Goal: Information Seeking & Learning: Learn about a topic

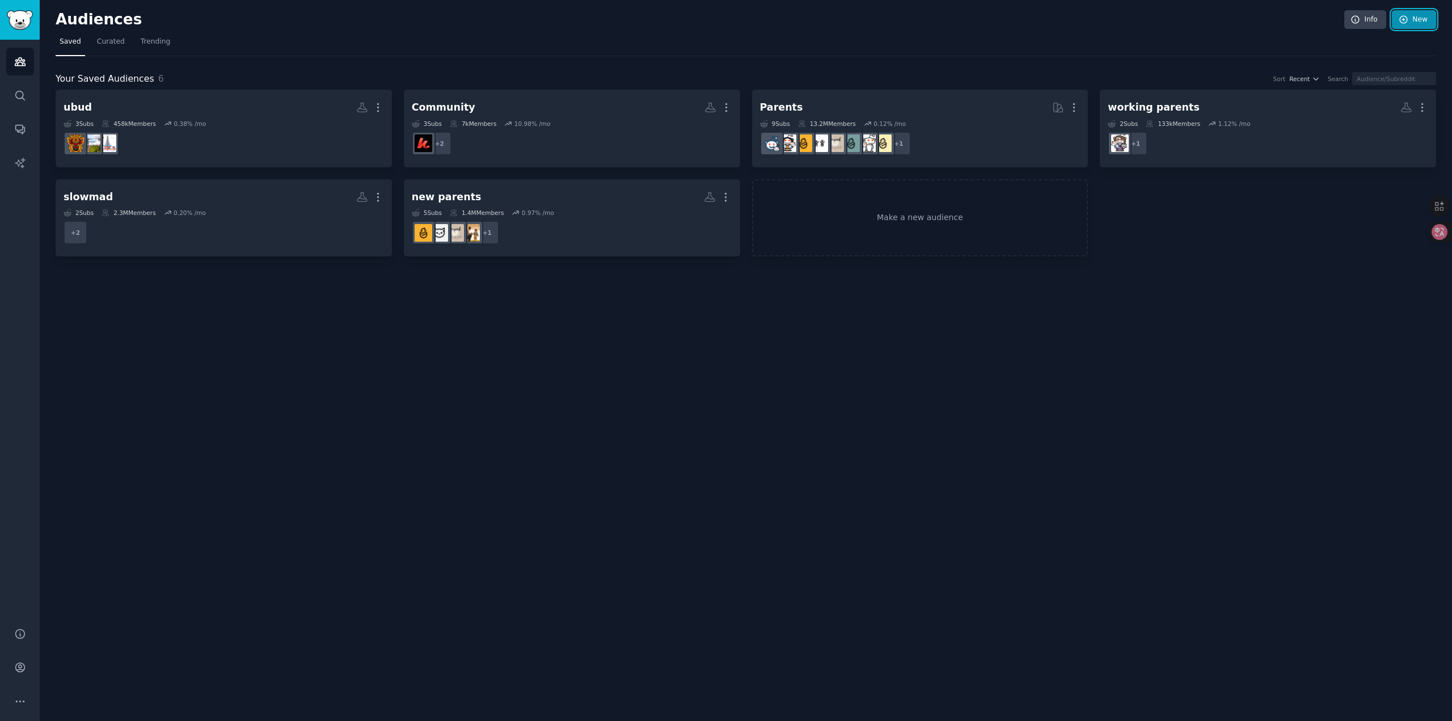
click at [1419, 19] on link "New" at bounding box center [1414, 19] width 44 height 19
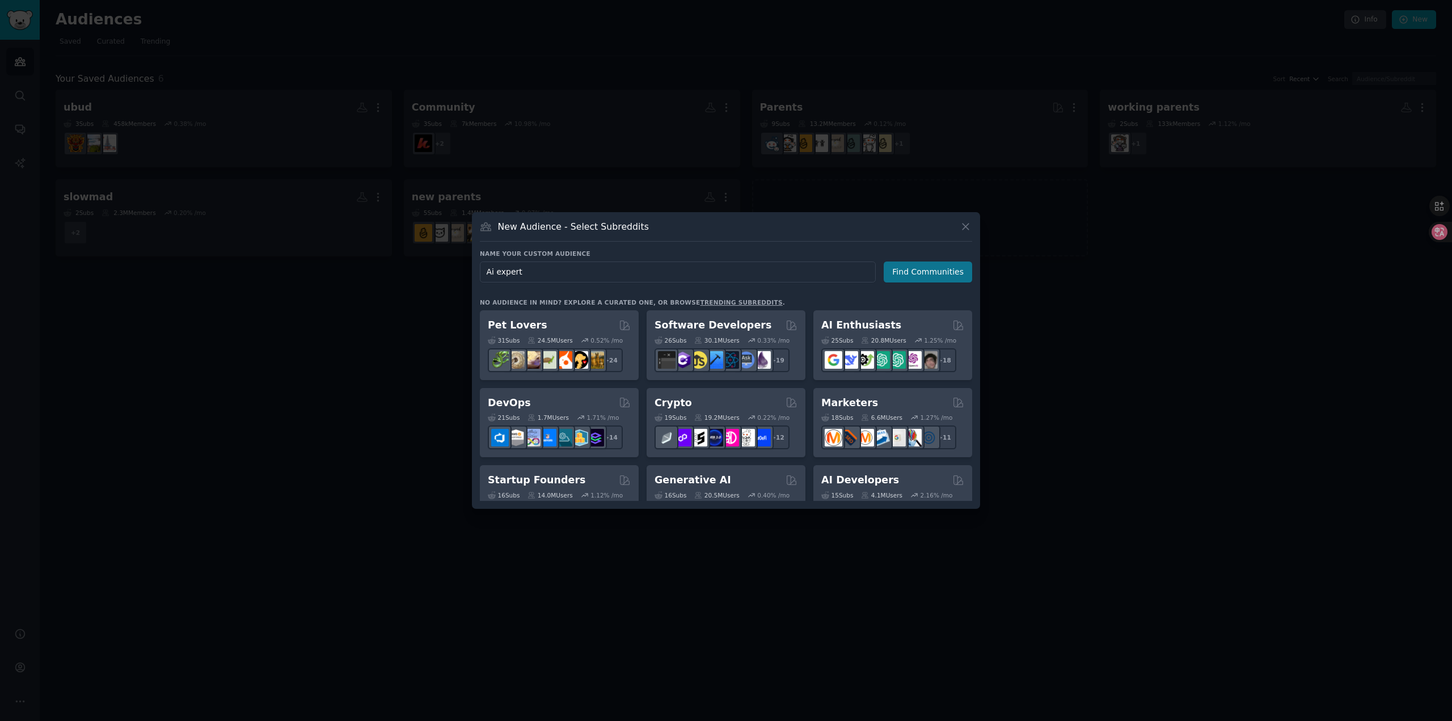
type input "Ai expert"
click at [932, 269] on button "Find Communities" at bounding box center [928, 271] width 88 height 21
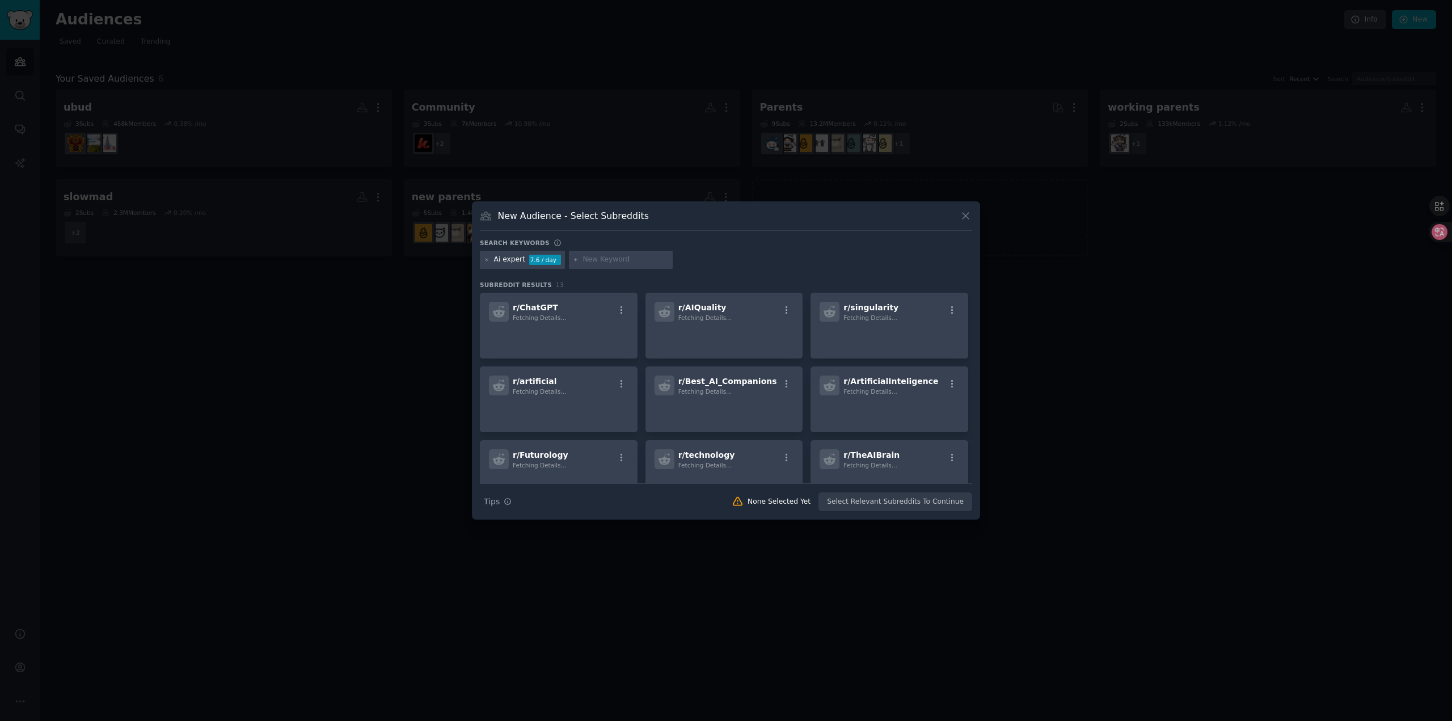
click at [605, 259] on input "text" at bounding box center [625, 260] width 86 height 10
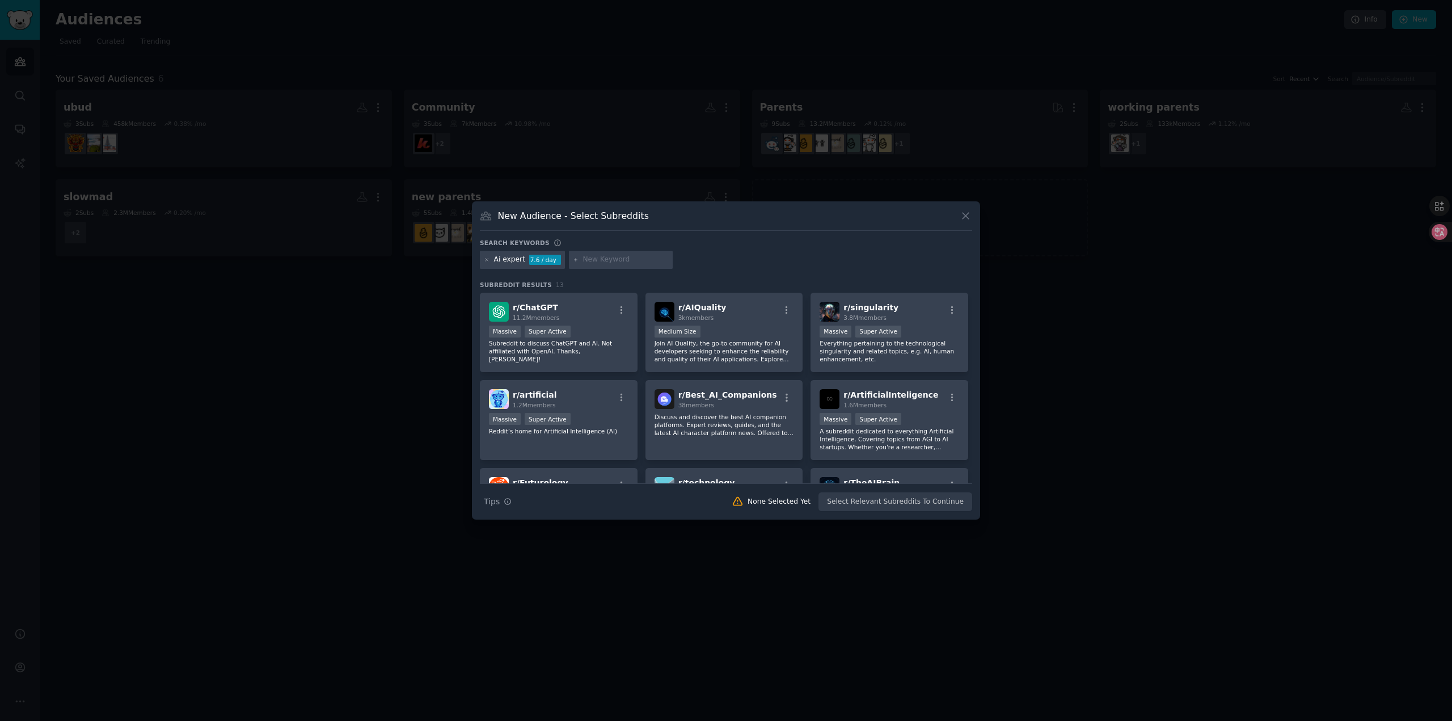
paste input "Coachvox"
type input "Coachvox"
click at [962, 217] on icon at bounding box center [966, 216] width 12 height 12
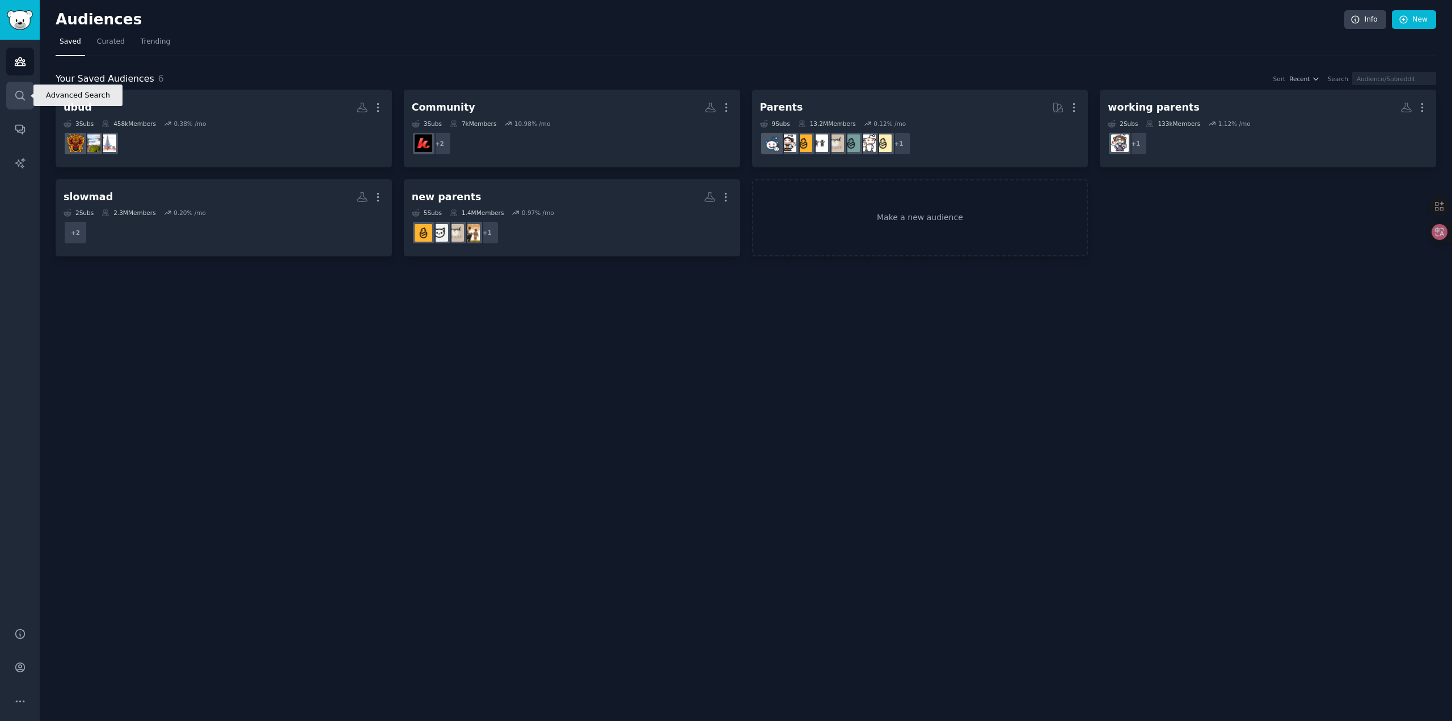
click at [20, 88] on link "Search" at bounding box center [20, 96] width 28 height 28
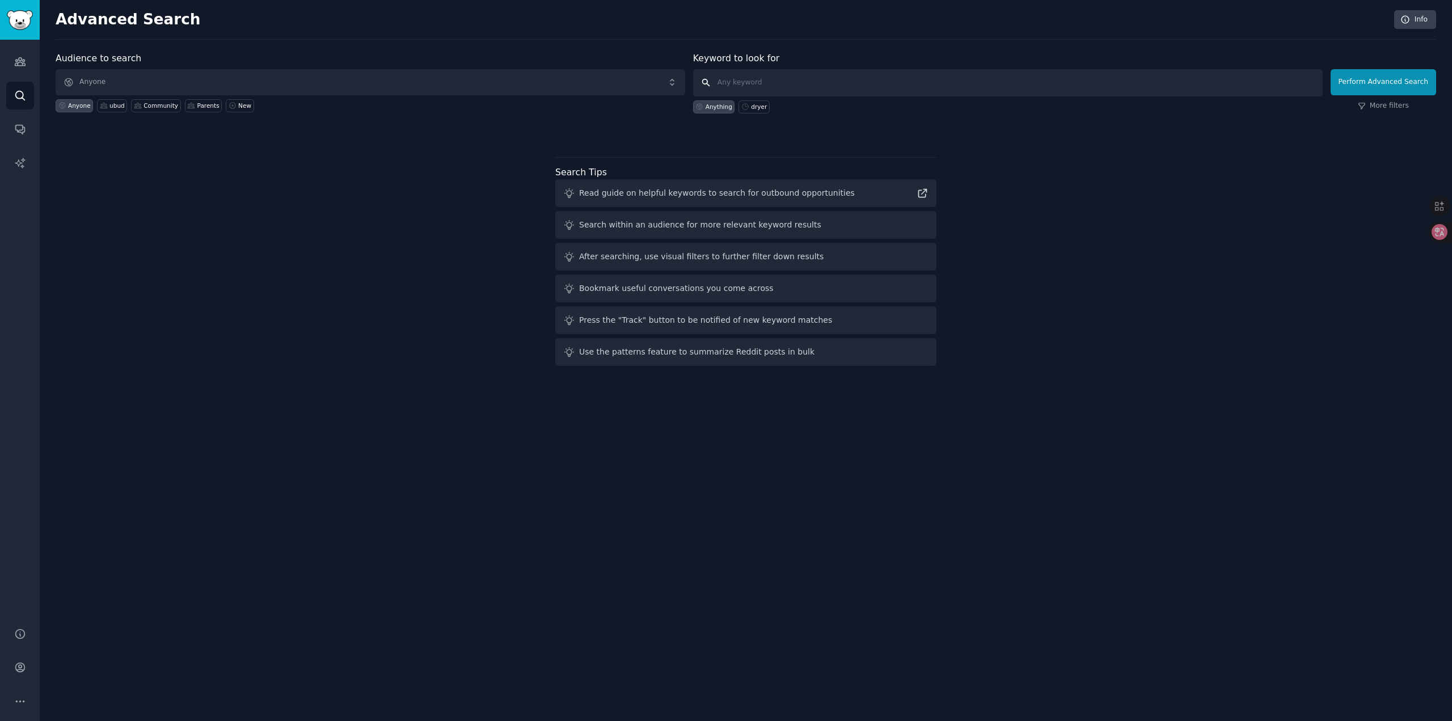
click at [782, 84] on input "text" at bounding box center [1008, 82] width 630 height 27
paste input "Coachvox"
type input "Coachvox"
click button "Perform Advanced Search" at bounding box center [1383, 82] width 105 height 26
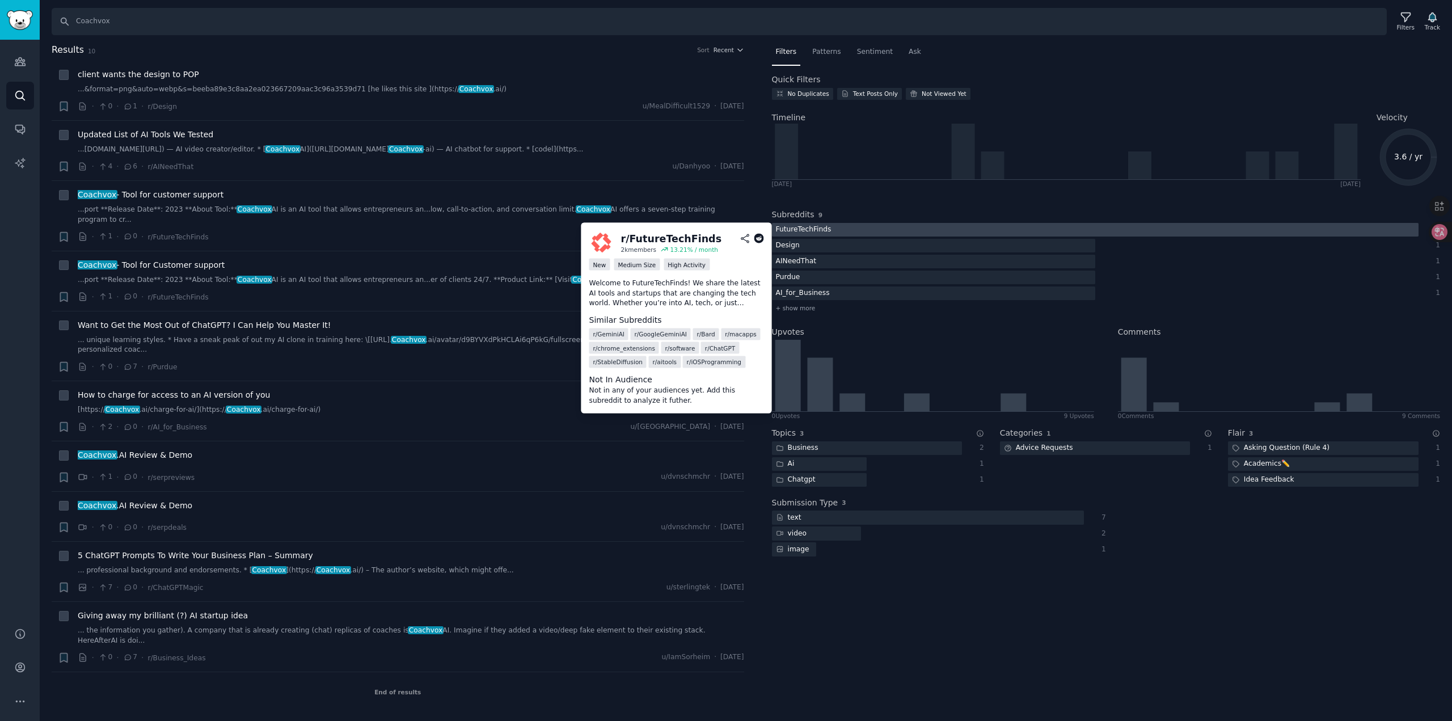
click at [792, 226] on div "FutureTechFinds" at bounding box center [804, 230] width 64 height 14
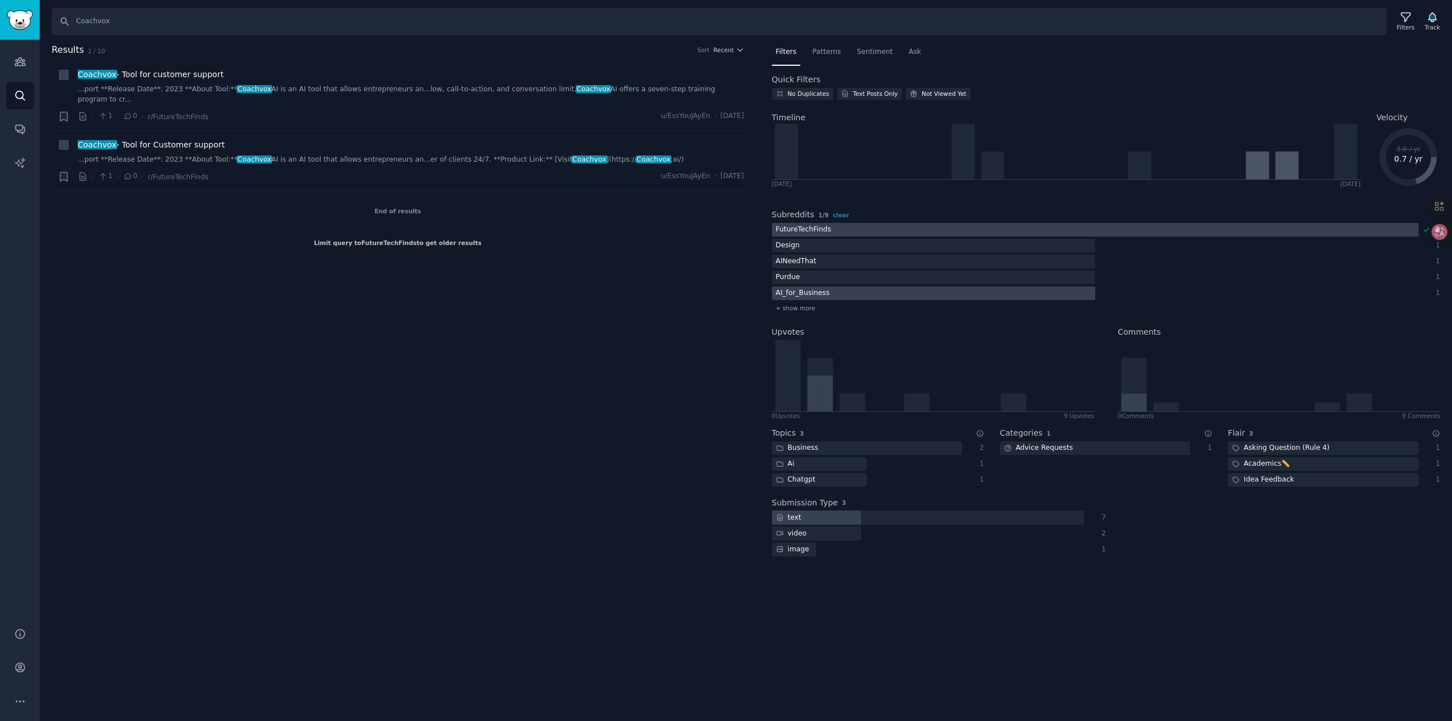
click at [783, 288] on div "AI_for_Business" at bounding box center [803, 293] width 62 height 14
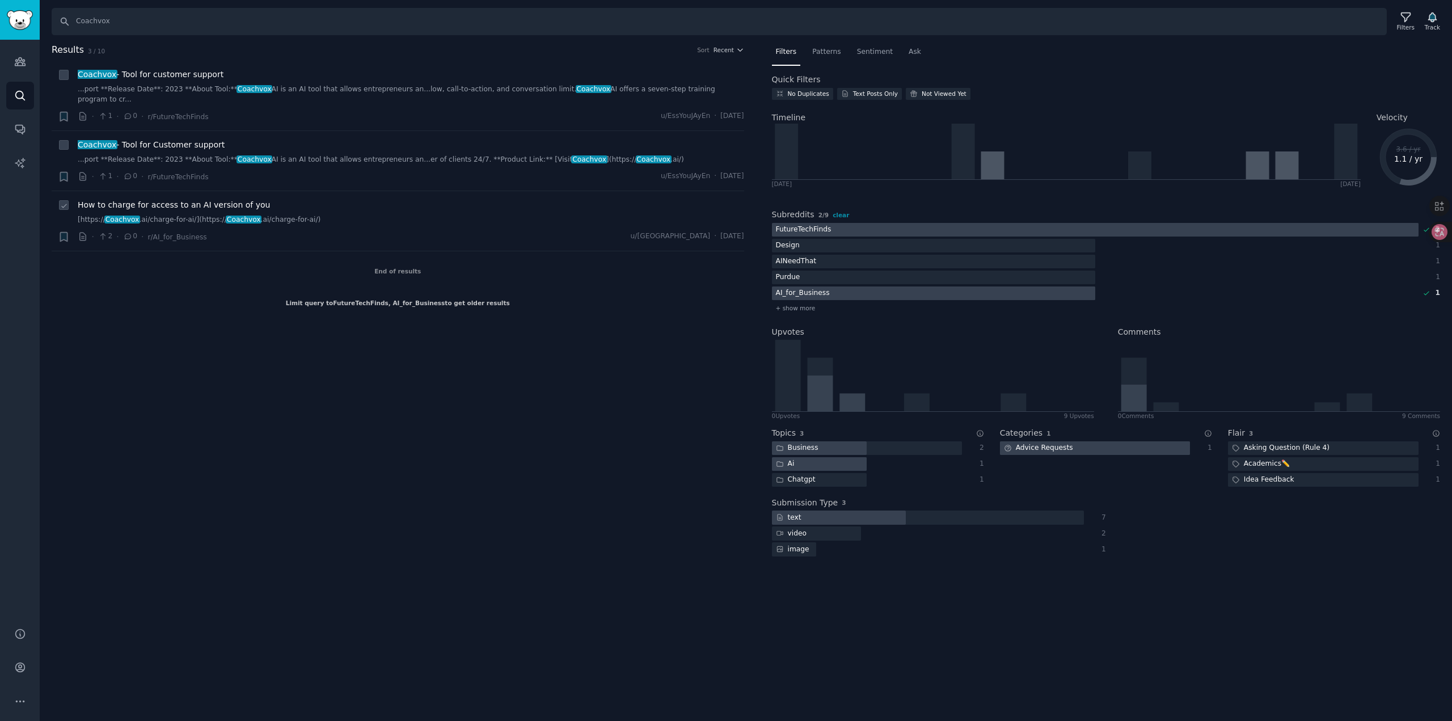
click at [320, 215] on link "[https:// Coachvox .ai/charge-for-ai/](https:// Coachvox .ai/charge-for-ai/)" at bounding box center [411, 220] width 666 height 10
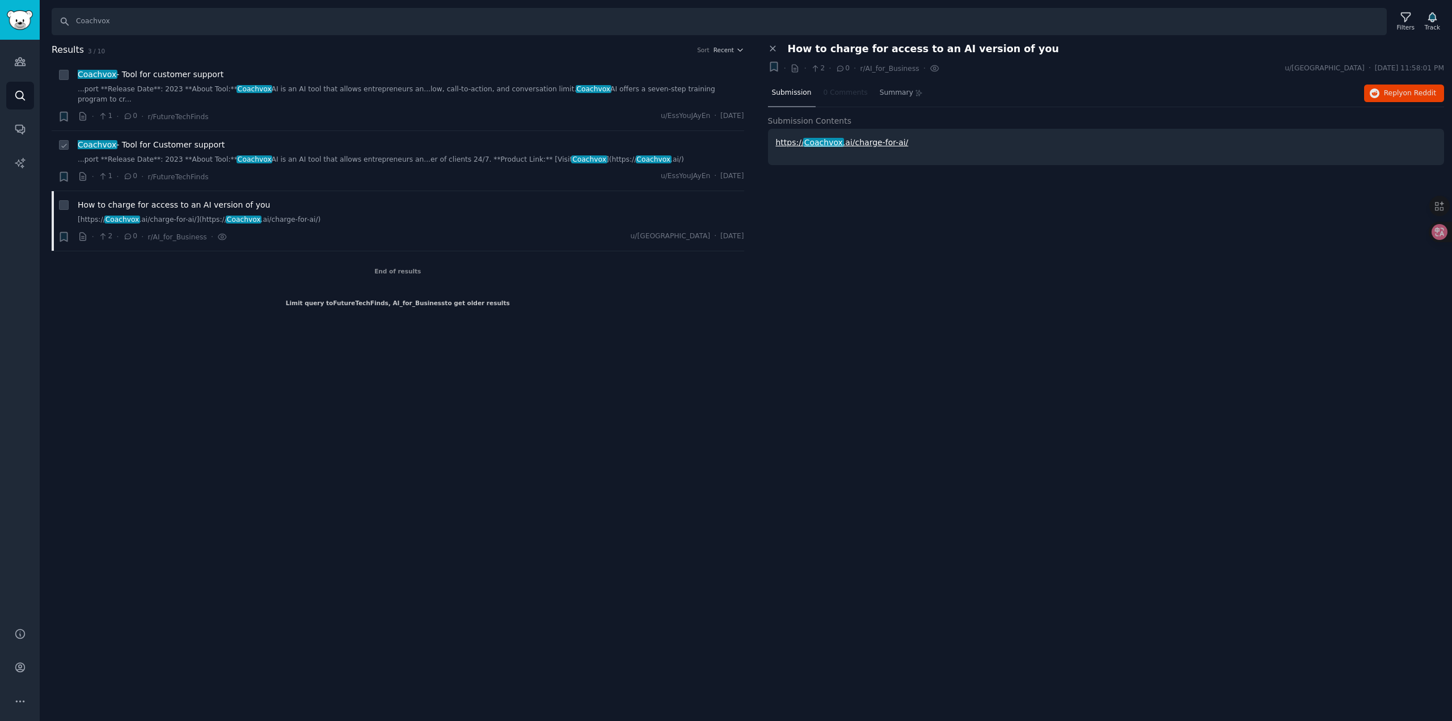
click at [449, 155] on link "...port **Release Date**: 2023 **About Tool:** Coachvox AI is an AI tool that a…" at bounding box center [411, 160] width 666 height 10
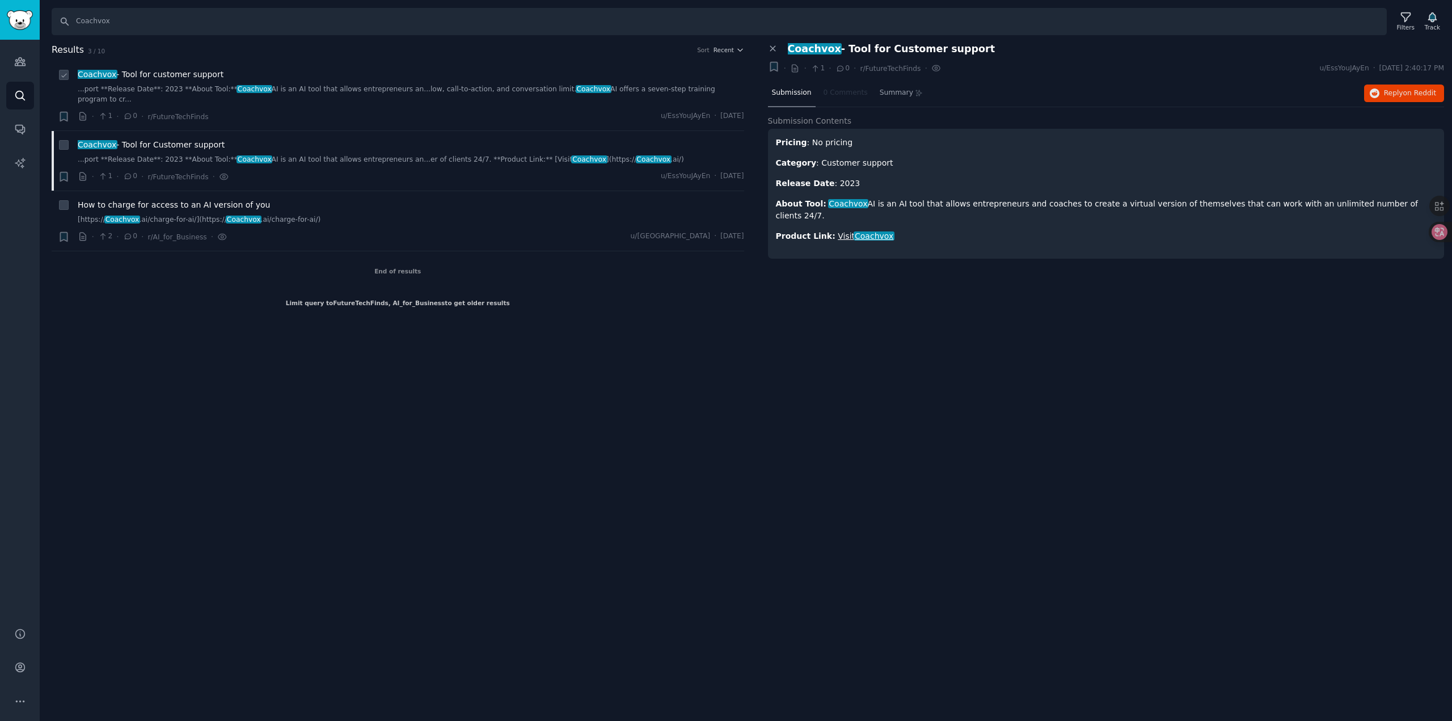
click at [433, 98] on div "Coachvox - Tool for customer support ...port **Release Date**: 2023 **About Too…" at bounding box center [411, 96] width 666 height 54
click at [434, 90] on link "...port **Release Date**: 2023 **About Tool:** Coachvox AI is an AI tool that a…" at bounding box center [411, 95] width 666 height 20
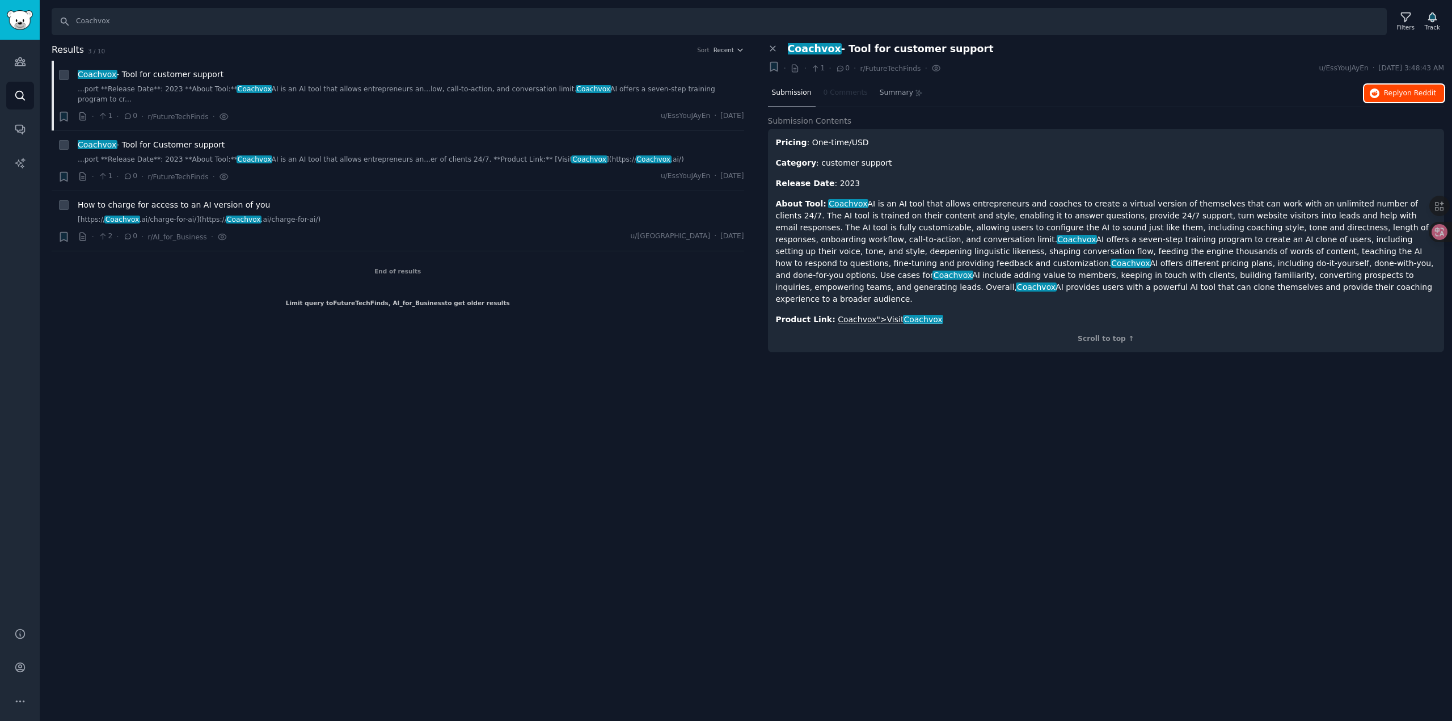
click at [1416, 96] on span "on Reddit" at bounding box center [1419, 93] width 33 height 8
